Goal: Task Accomplishment & Management: Manage account settings

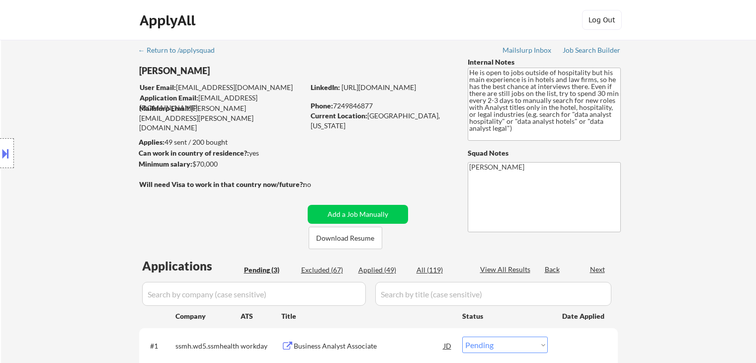
select select ""pending""
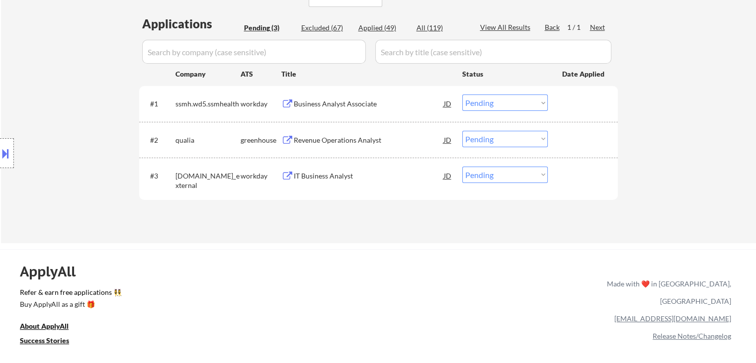
scroll to position [249, 0]
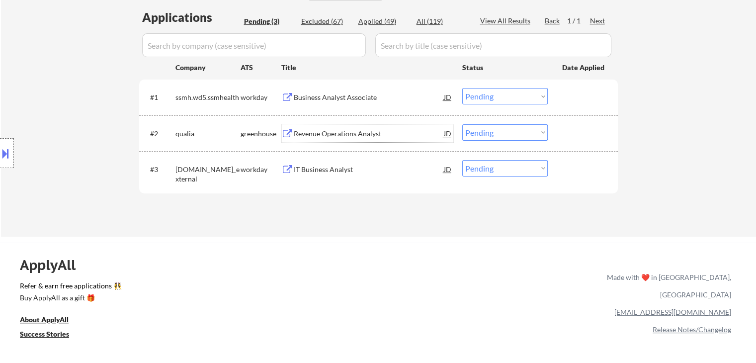
click at [296, 133] on div "Revenue Operations Analyst" at bounding box center [369, 134] width 150 height 10
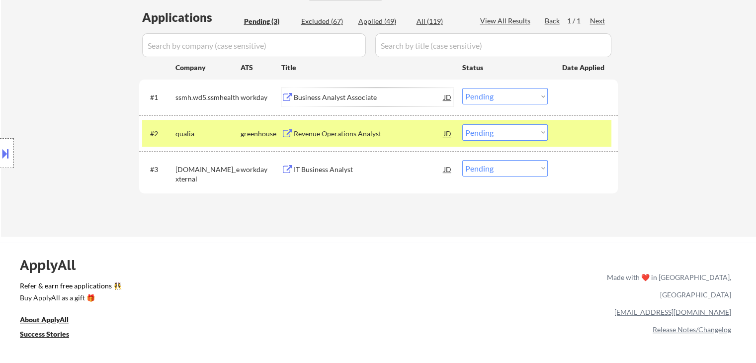
click at [306, 98] on div "Business Analyst Associate" at bounding box center [369, 98] width 150 height 10
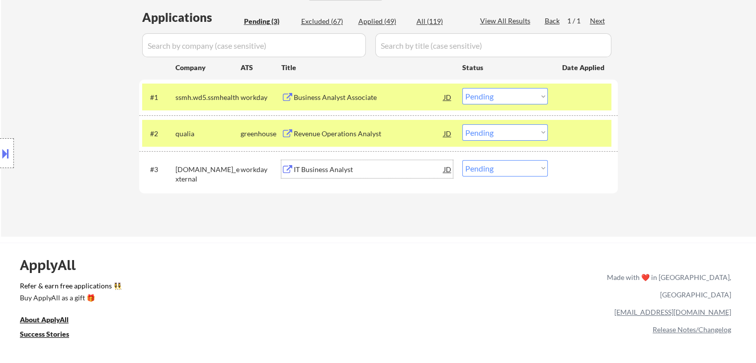
click at [304, 168] on div "IT Business Analyst" at bounding box center [369, 170] width 150 height 10
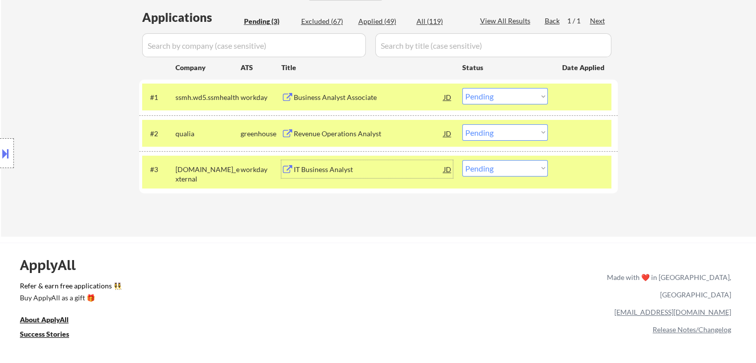
click at [506, 130] on select "Choose an option... Pending Applied Excluded (Questions) Excluded (Expired) Exc…" at bounding box center [506, 132] width 86 height 16
click at [463, 124] on select "Choose an option... Pending Applied Excluded (Questions) Excluded (Expired) Exc…" at bounding box center [506, 132] width 86 height 16
select select ""pending""
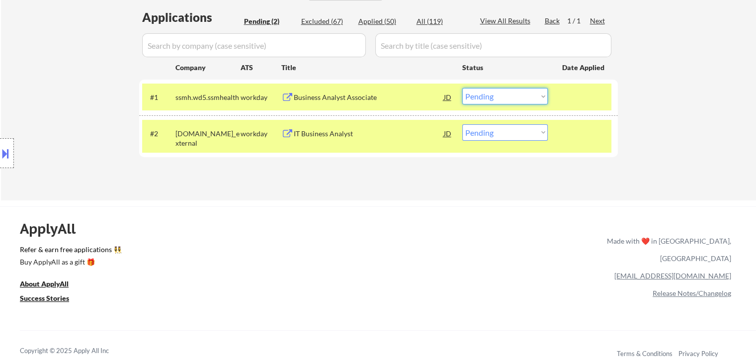
click at [504, 100] on select "Choose an option... Pending Applied Excluded (Questions) Excluded (Expired) Exc…" at bounding box center [506, 96] width 86 height 16
select select ""excluded__expired_""
click at [463, 88] on select "Choose an option... Pending Applied Excluded (Questions) Excluded (Expired) Exc…" at bounding box center [506, 96] width 86 height 16
click at [516, 135] on select "Choose an option... Pending Applied Excluded (Questions) Excluded (Expired) Exc…" at bounding box center [506, 132] width 86 height 16
select select ""excluded__expired_""
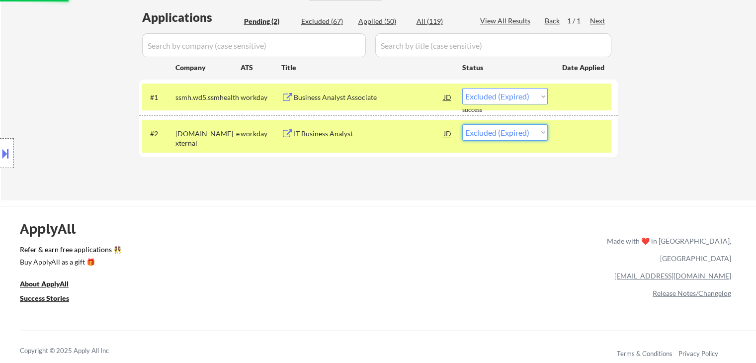
click at [463, 124] on select "Choose an option... Pending Applied Excluded (Questions) Excluded (Expired) Exc…" at bounding box center [506, 132] width 86 height 16
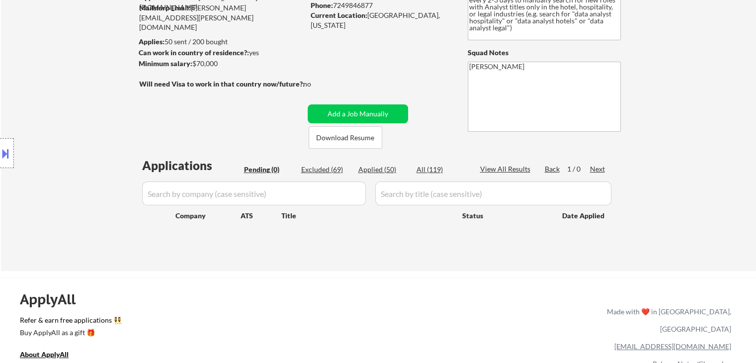
scroll to position [99, 0]
click at [398, 80] on div "← Return to /applysquad Mailslurp Inbox Job Search Builder [PERSON_NAME] User E…" at bounding box center [379, 102] width 496 height 324
